Goal: Find specific page/section: Find specific page/section

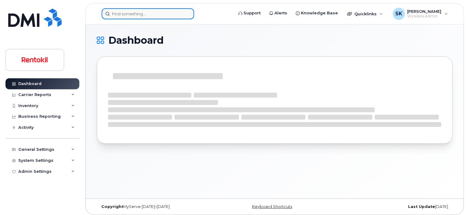
click at [139, 14] on input at bounding box center [148, 13] width 93 height 11
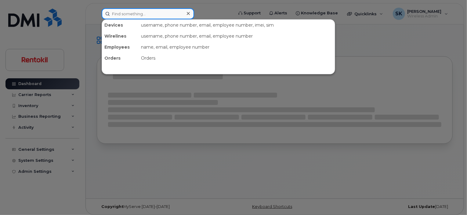
paste input "[PERSON_NAME]"
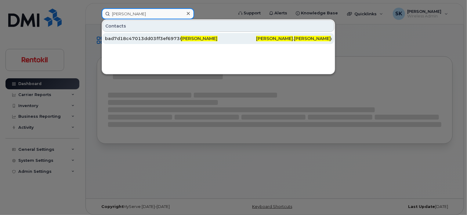
type input "[PERSON_NAME]"
click at [123, 41] on div "bad7d18c47013dd03ff3ef69736d430d" at bounding box center [143, 38] width 76 height 6
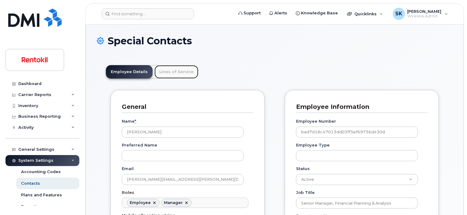
click at [167, 71] on link "Lines of Service" at bounding box center [177, 71] width 44 height 13
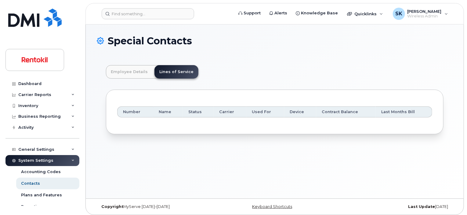
scroll to position [3, 0]
